Goal: Information Seeking & Learning: Find specific fact

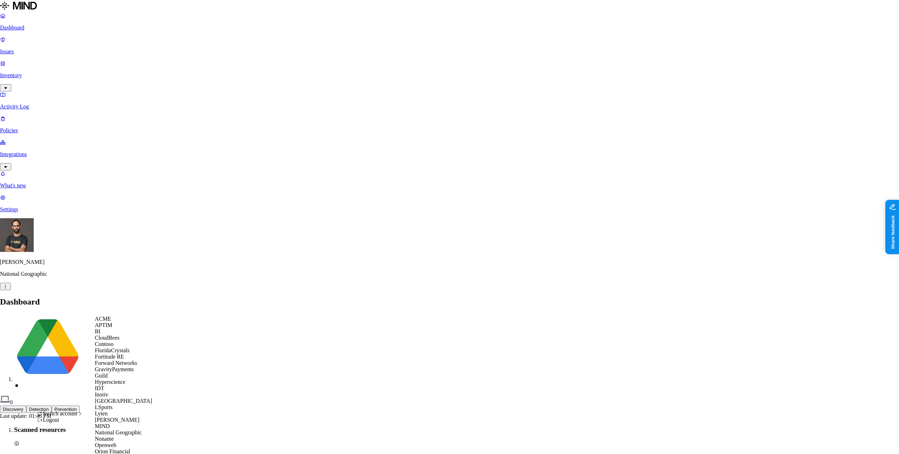
scroll to position [281, 0]
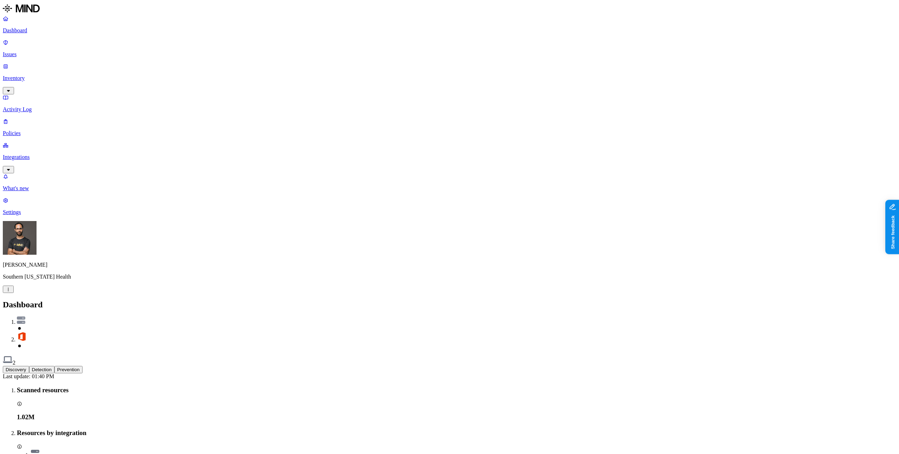
click at [34, 75] on p "Inventory" at bounding box center [449, 78] width 893 height 6
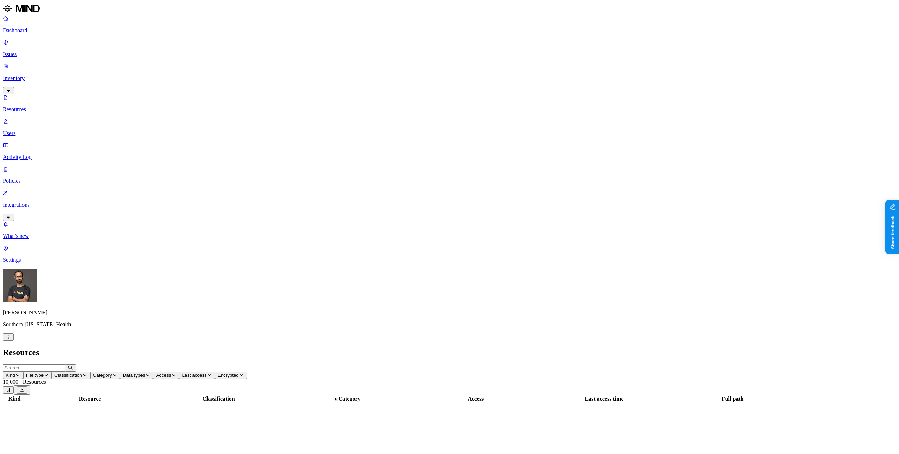
click at [65, 365] on input "text" at bounding box center [34, 368] width 62 height 7
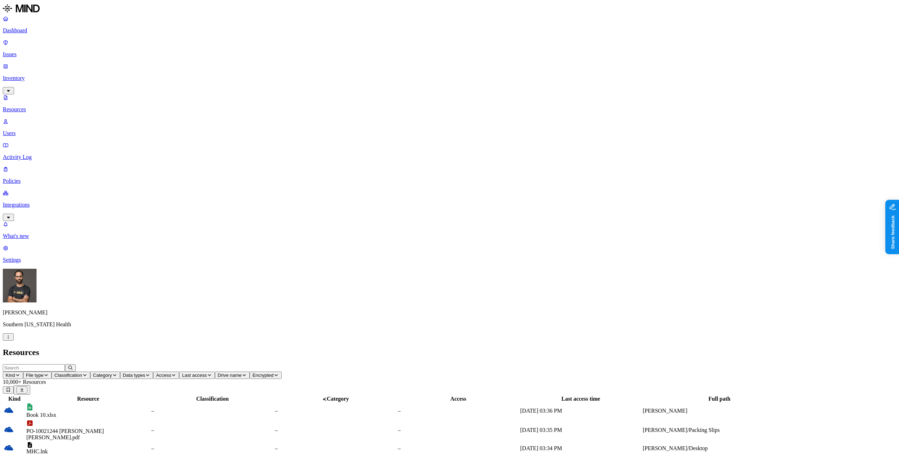
click at [20, 373] on icon "button" at bounding box center [17, 375] width 5 height 4
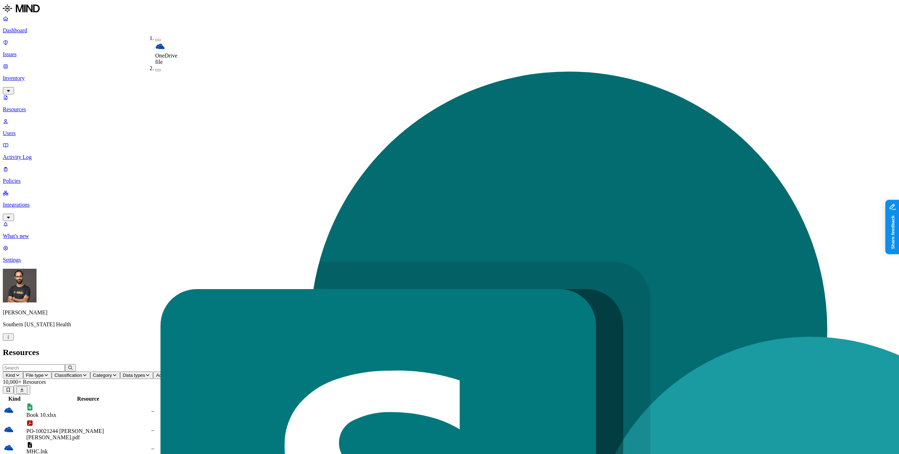
click at [65, 365] on input "text" at bounding box center [34, 368] width 62 height 7
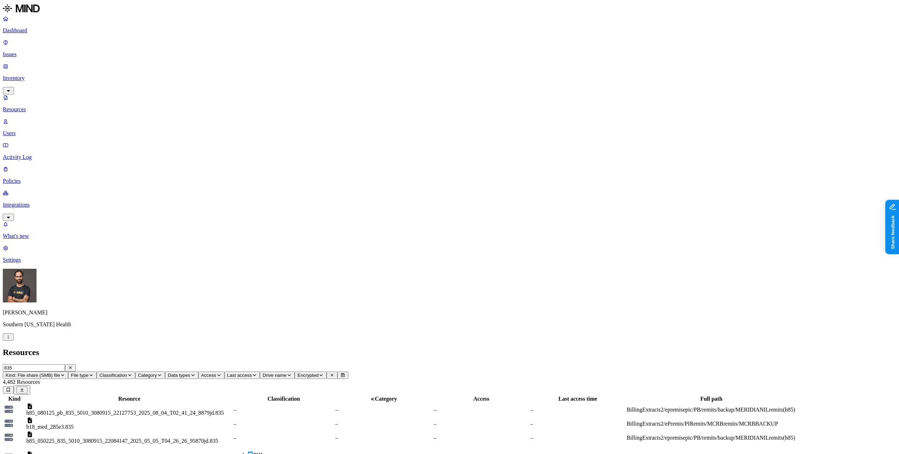
drag, startPoint x: 237, startPoint y: 40, endPoint x: 347, endPoint y: 41, distance: 110.6
click at [343, 402] on div at bounding box center [240, 402] width 206 height 0
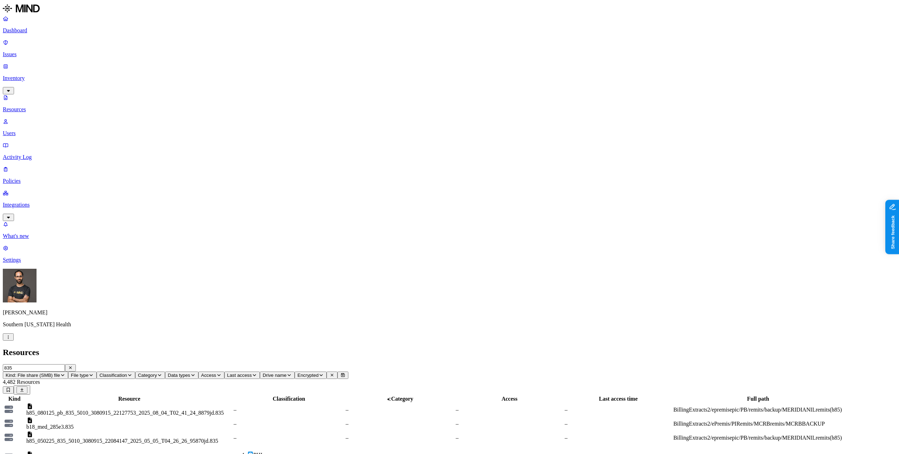
type input "835"
click at [232, 410] on div "h85_080125_pb_835_5010_3080915_22127753_2025_08_04_T02_41_24_8879jd.835" at bounding box center [129, 413] width 206 height 6
drag, startPoint x: 772, startPoint y: 16, endPoint x: 872, endPoint y: 18, distance: 99.4
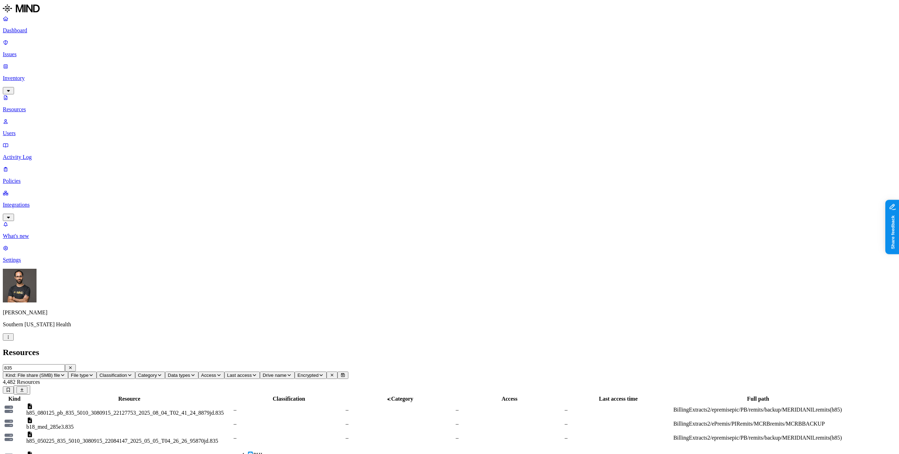
click at [339, 348] on h2 "Resources" at bounding box center [449, 352] width 893 height 9
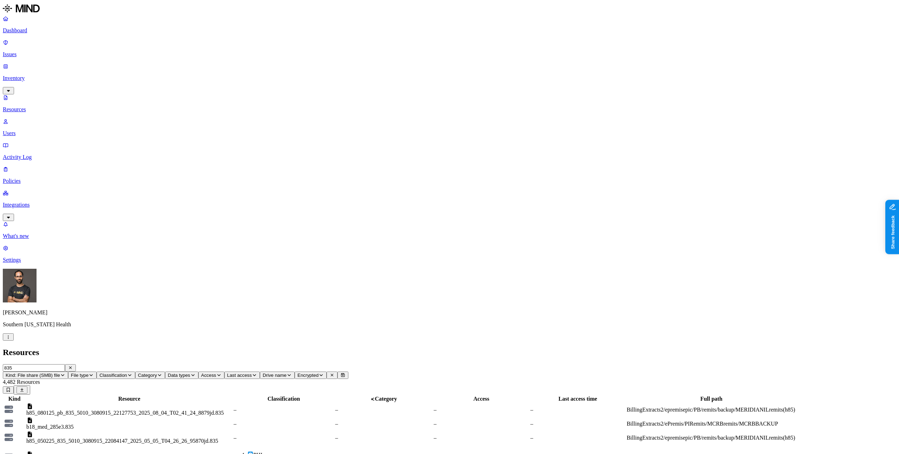
drag, startPoint x: 705, startPoint y: 164, endPoint x: 704, endPoint y: 157, distance: 6.4
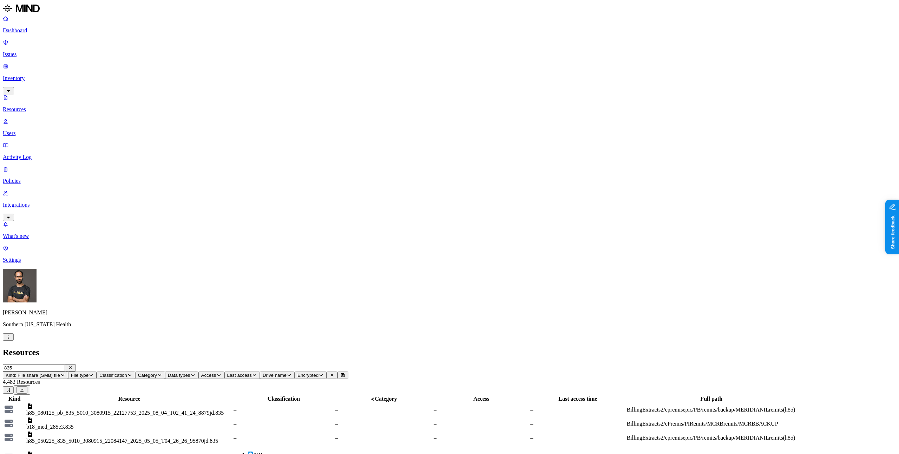
click at [272, 348] on h2 "Resources" at bounding box center [449, 352] width 893 height 9
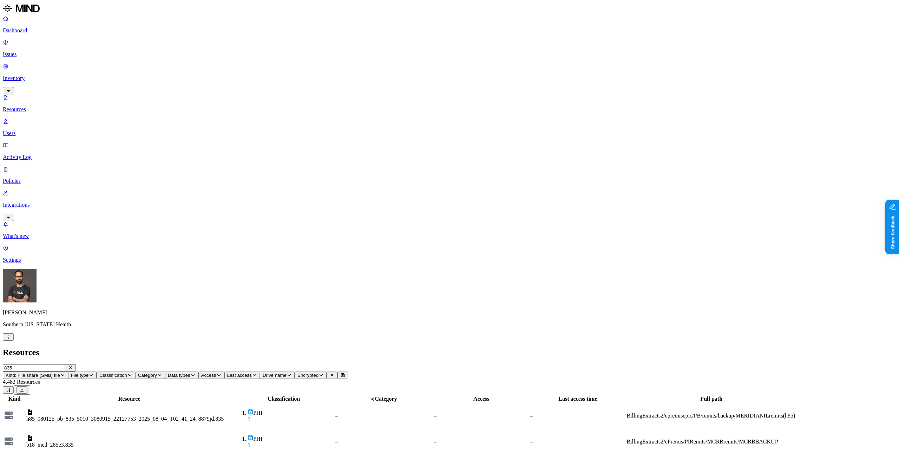
click at [355, 348] on h2 "Resources" at bounding box center [449, 352] width 893 height 9
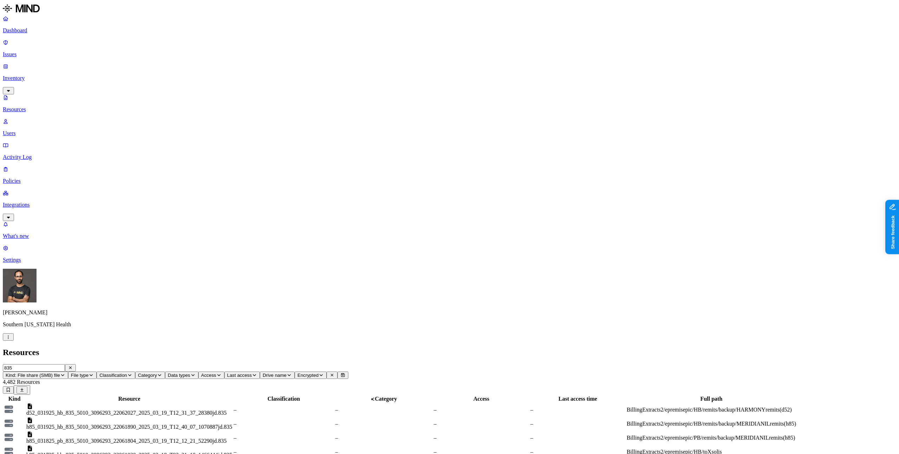
click at [48, 190] on nav "Dashboard Issues Inventory Resources Users Activity Log Policies Integrations W…" at bounding box center [449, 139] width 893 height 248
